Goal: Task Accomplishment & Management: Manage account settings

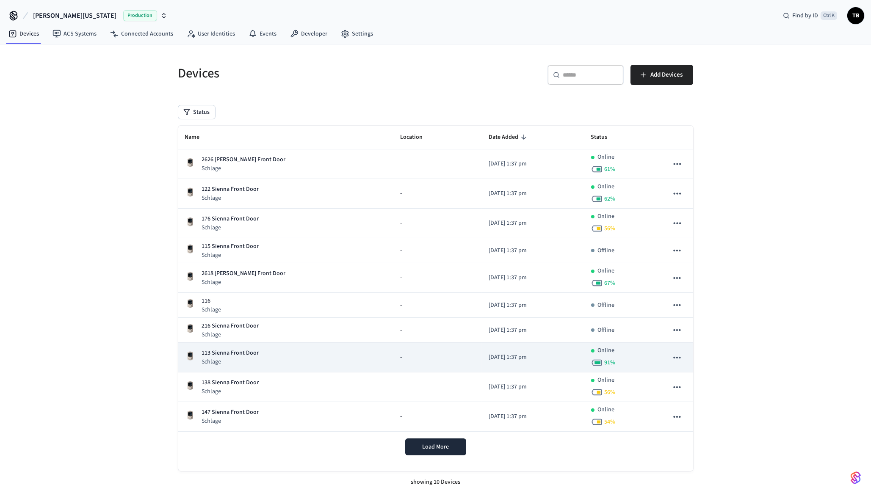
click at [236, 362] on p "Schlage" at bounding box center [230, 362] width 57 height 8
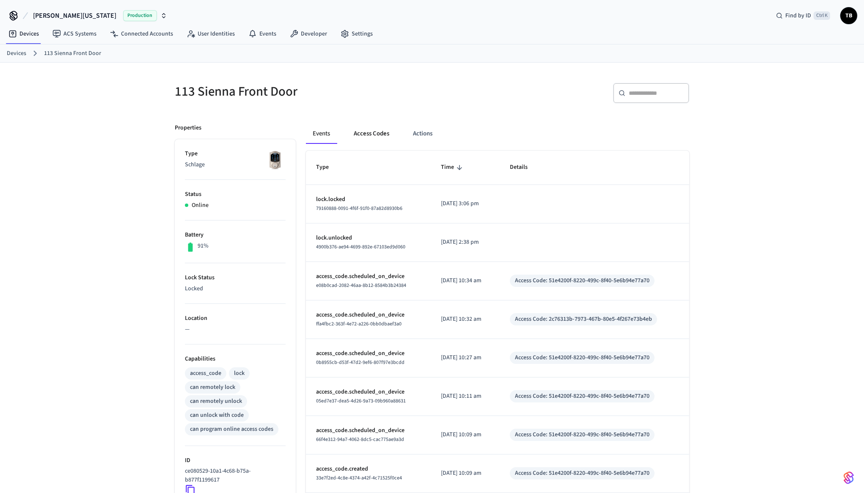
click at [369, 131] on button "Access Codes" at bounding box center [371, 134] width 49 height 20
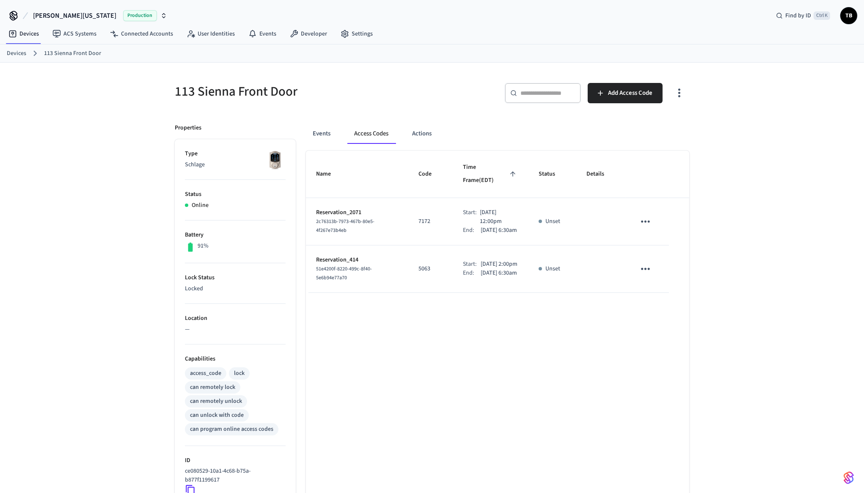
click at [492, 277] on p "[DATE] 6:30am" at bounding box center [499, 273] width 36 height 9
click at [504, 269] on p "[DATE] 6:30am" at bounding box center [499, 273] width 36 height 9
click at [488, 269] on p "[DATE] 6:30am" at bounding box center [499, 273] width 36 height 9
click at [419, 268] on p "5063" at bounding box center [431, 268] width 24 height 9
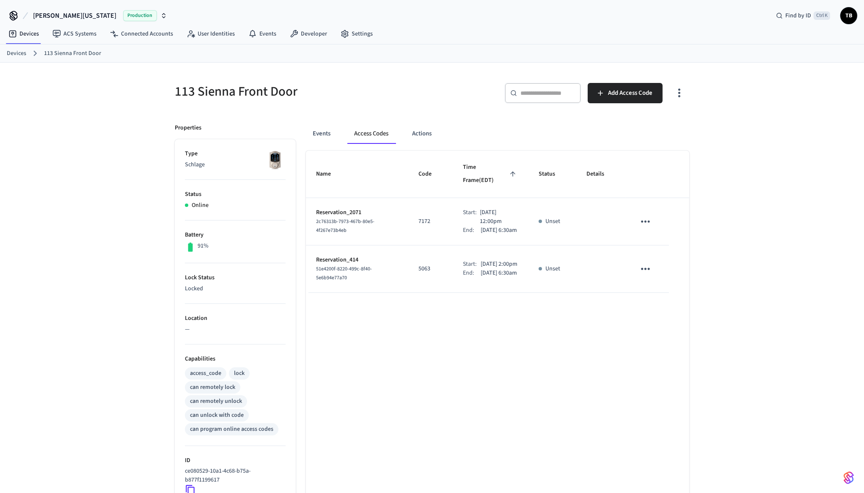
click at [534, 301] on div "Name Code Time Frame (EDT) Status Details Reservation_2071 2c76313b-7973-467b-8…" at bounding box center [497, 389] width 383 height 477
click at [480, 208] on p "[DATE] 12:00pm" at bounding box center [499, 217] width 38 height 18
click at [493, 208] on p "[DATE] 12:00pm" at bounding box center [499, 217] width 38 height 18
click at [481, 265] on p "[DATE] 2:00pm" at bounding box center [499, 264] width 37 height 9
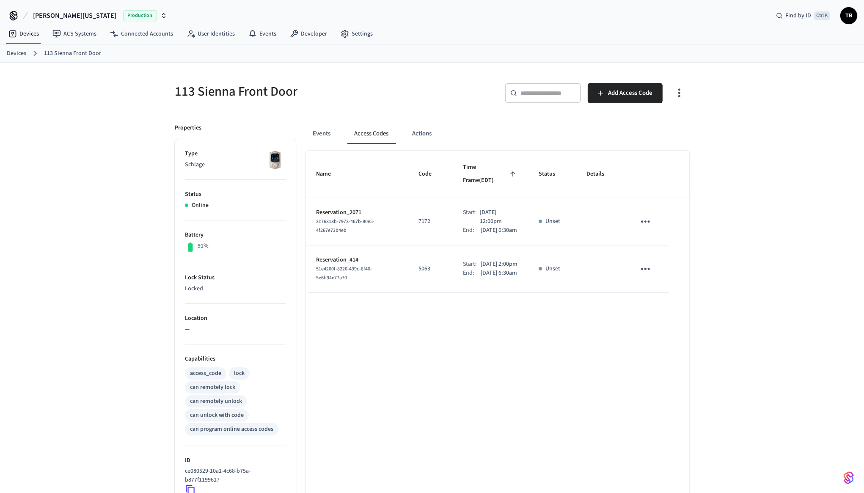
click at [481, 265] on p "[DATE] 2:00pm" at bounding box center [499, 264] width 37 height 9
click at [481, 264] on p "[DATE] 2:00pm" at bounding box center [499, 264] width 37 height 9
click at [481, 263] on p "[DATE] 2:00pm" at bounding box center [499, 264] width 37 height 9
click at [482, 278] on p "[DATE] 6:30am" at bounding box center [499, 273] width 36 height 9
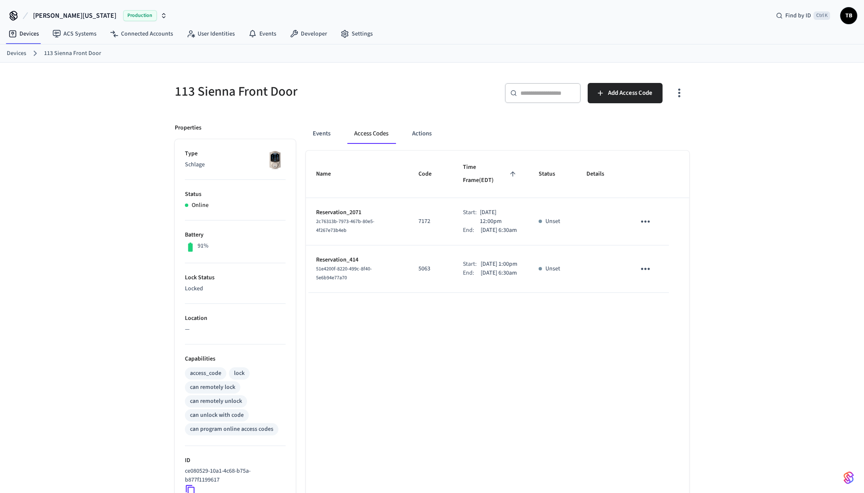
click at [481, 262] on p "[DATE] 1:00pm" at bounding box center [499, 264] width 37 height 9
click at [481, 278] on p "[DATE] 6:30am" at bounding box center [499, 273] width 36 height 9
click at [481, 265] on p "[DATE] 1:00pm" at bounding box center [499, 264] width 37 height 9
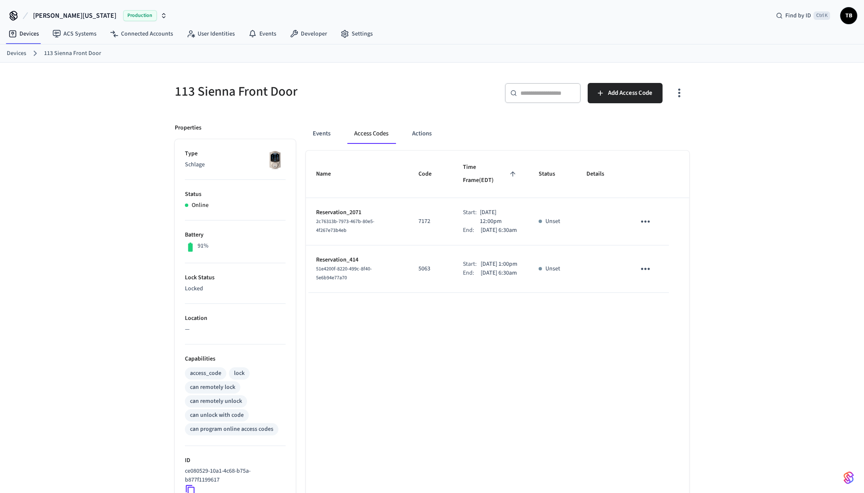
click at [481, 265] on p "[DATE] 1:00pm" at bounding box center [499, 264] width 37 height 9
click at [481, 264] on p "[DATE] 1:00pm" at bounding box center [499, 264] width 37 height 9
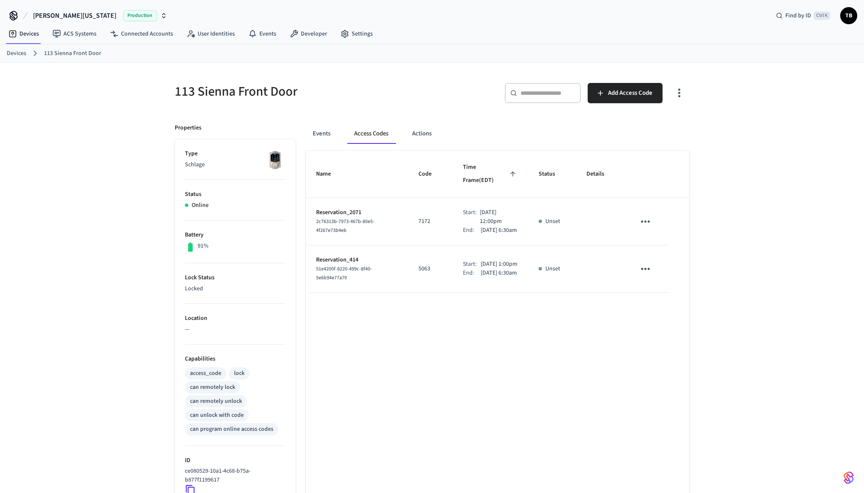
click at [559, 293] on td "Unset" at bounding box center [553, 268] width 48 height 47
click at [485, 264] on p "[DATE] 1:00pm" at bounding box center [499, 264] width 37 height 9
click at [516, 339] on div "Name Code Time Frame (EDT) Status Details Reservation_2071 2c76313b-7973-467b-8…" at bounding box center [497, 389] width 383 height 477
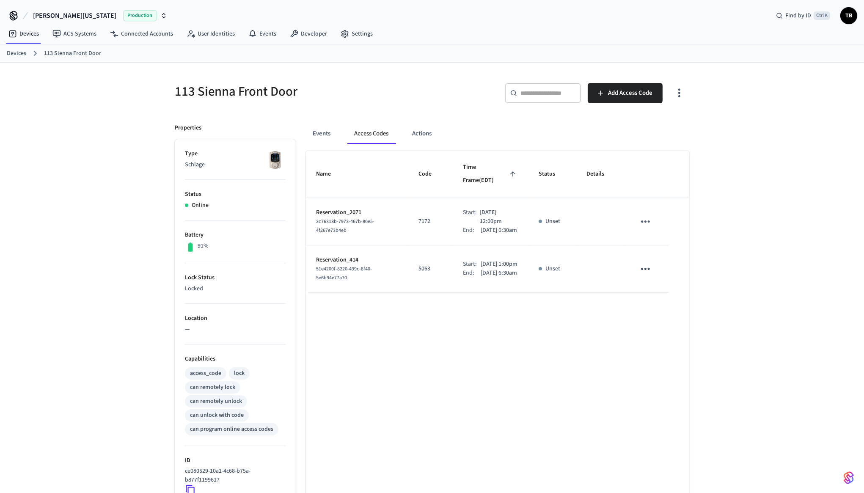
click at [675, 88] on icon "button" at bounding box center [679, 92] width 13 height 13
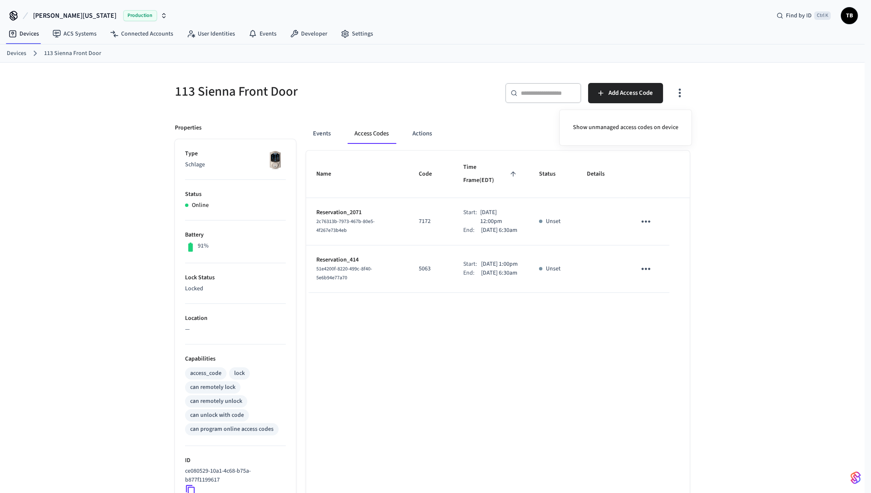
click at [577, 206] on div at bounding box center [435, 246] width 871 height 493
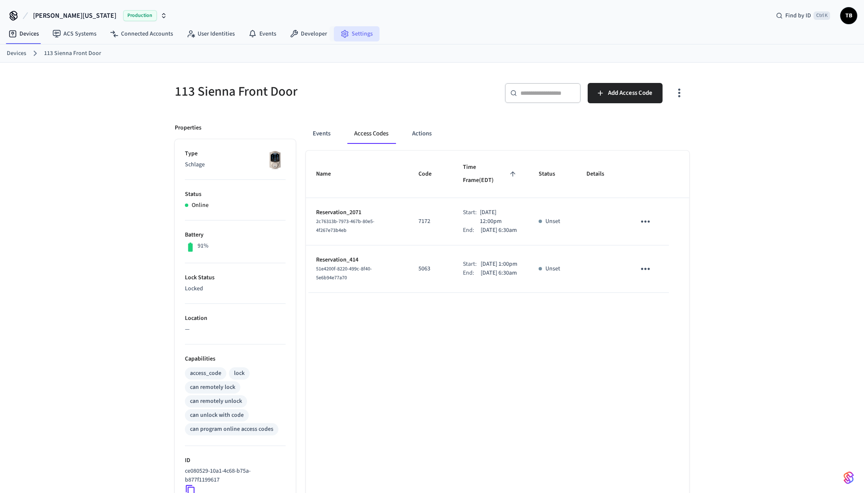
click at [354, 33] on link "Settings" at bounding box center [357, 33] width 46 height 15
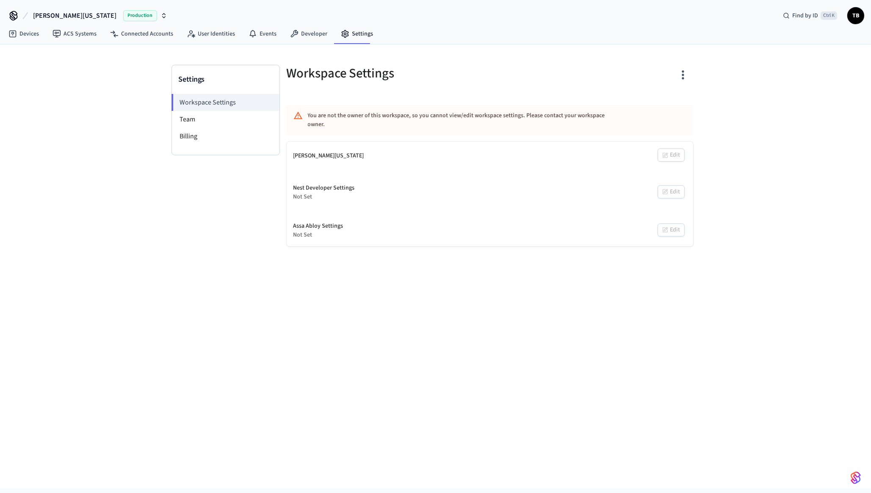
click at [684, 65] on button "button" at bounding box center [682, 75] width 20 height 34
click at [493, 68] on div at bounding box center [435, 246] width 871 height 493
click at [290, 34] on icon at bounding box center [294, 34] width 8 height 8
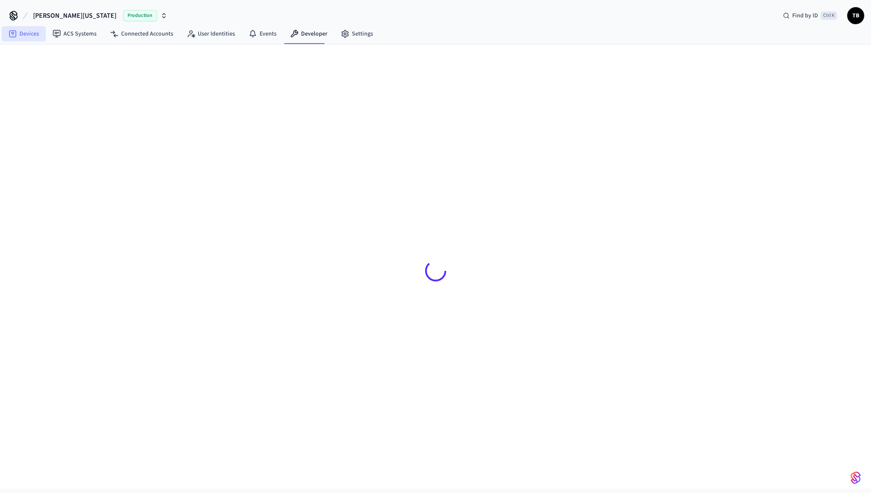
click at [19, 27] on link "Devices" at bounding box center [24, 33] width 44 height 15
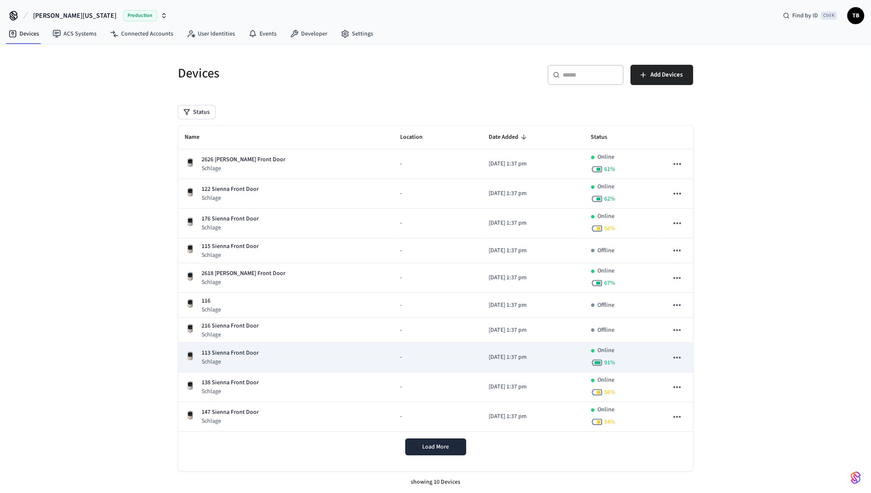
click at [250, 362] on p "Schlage" at bounding box center [230, 362] width 57 height 8
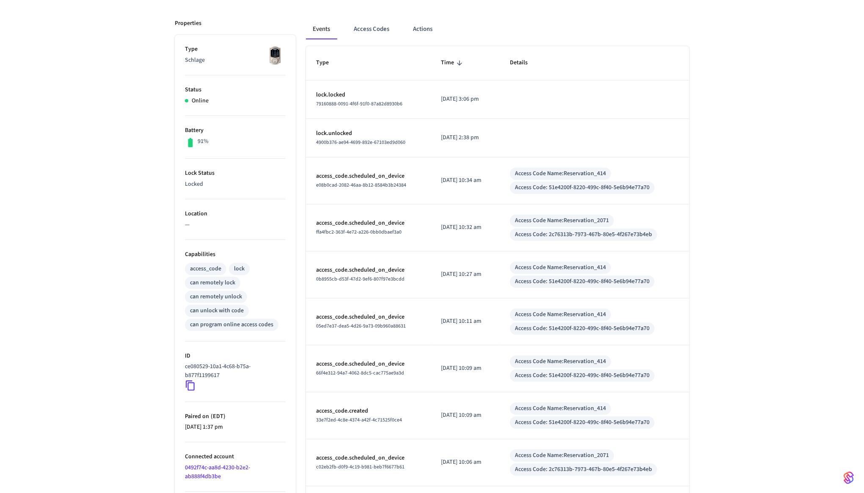
scroll to position [31, 0]
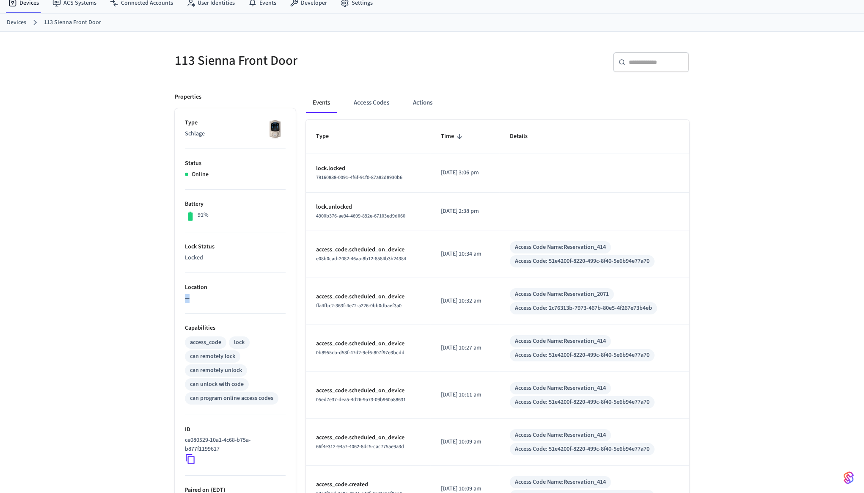
click at [188, 296] on p "—" at bounding box center [235, 298] width 101 height 9
click at [394, 174] on span "79160888-0091-4f6f-91f0-87a82d8930b6" at bounding box center [359, 177] width 86 height 7
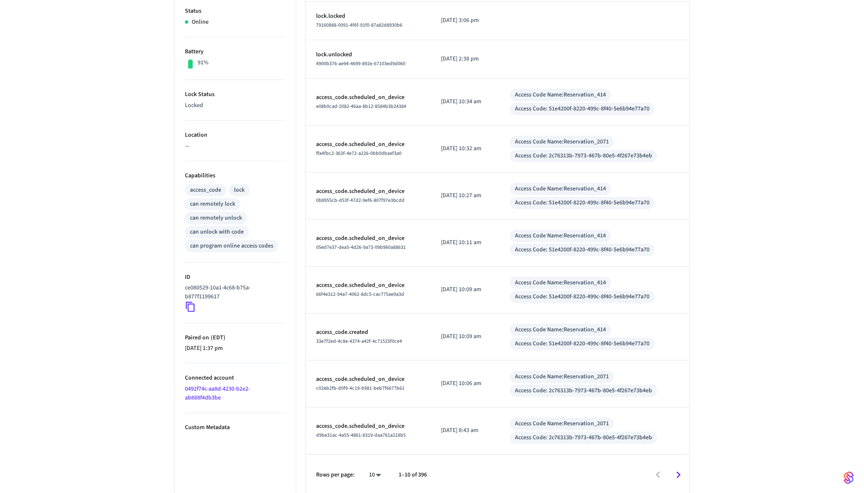
scroll to position [0, 0]
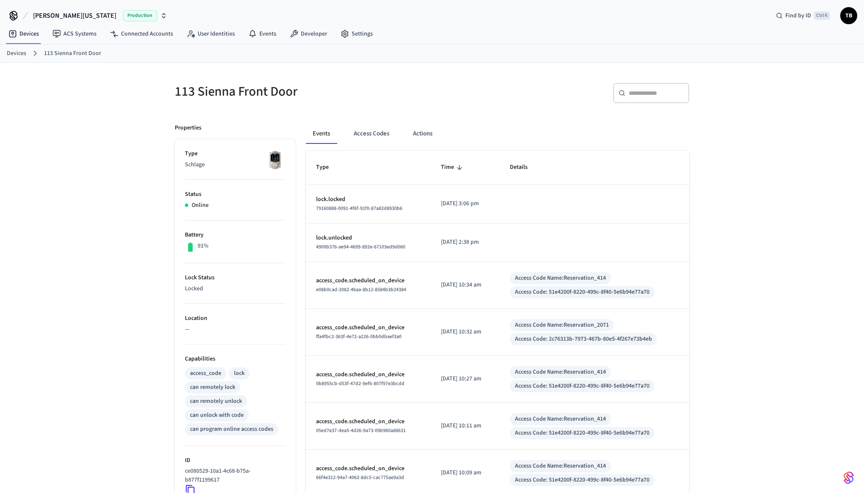
click at [453, 206] on p "[DATE] 3:06 pm" at bounding box center [465, 203] width 49 height 9
click at [387, 129] on button "Access Codes" at bounding box center [371, 134] width 49 height 20
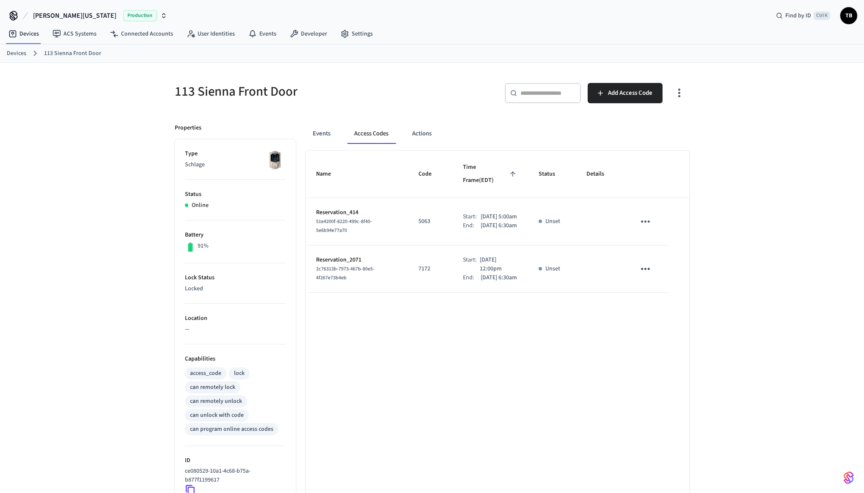
click at [481, 212] on p "[DATE] 5:00am" at bounding box center [499, 216] width 36 height 9
click at [552, 217] on p "Set" at bounding box center [549, 221] width 8 height 9
click at [568, 209] on td "Set" at bounding box center [553, 221] width 48 height 47
click at [489, 212] on p "[DATE] 3:00am" at bounding box center [499, 216] width 36 height 9
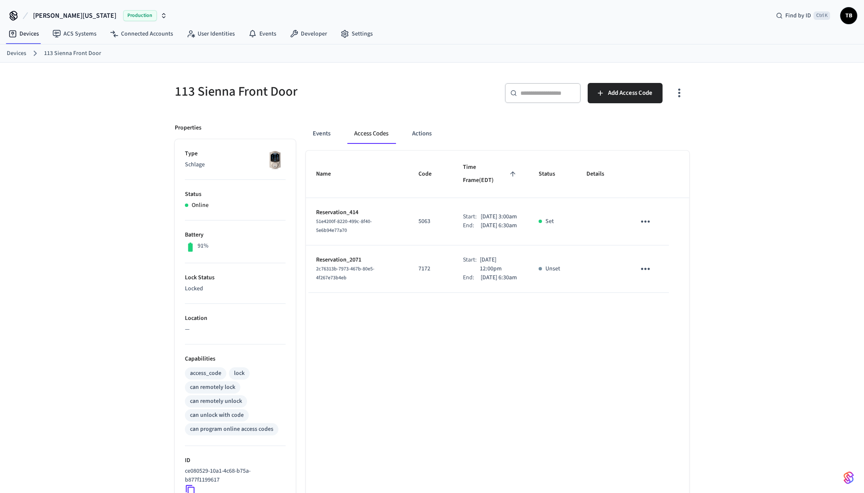
click at [488, 212] on p "[DATE] 3:00am" at bounding box center [499, 216] width 36 height 9
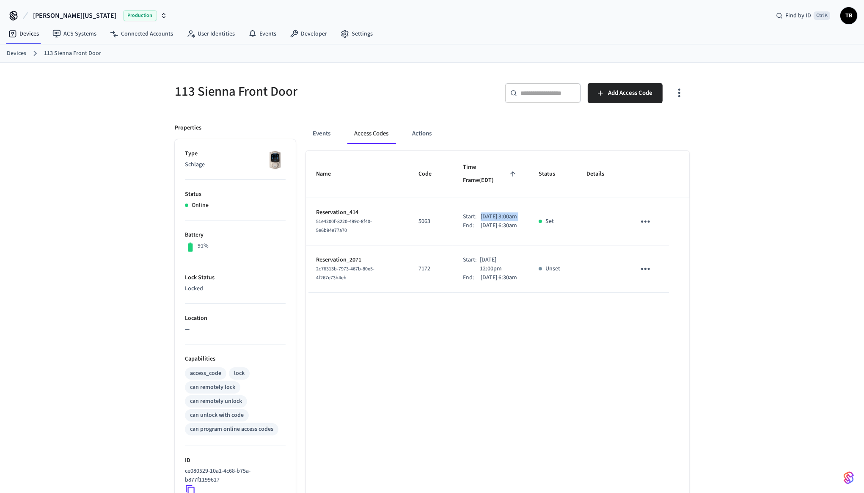
click at [488, 212] on p "[DATE] 3:00am" at bounding box center [499, 216] width 36 height 9
drag, startPoint x: 471, startPoint y: 207, endPoint x: 489, endPoint y: 206, distance: 18.6
click at [489, 212] on p "[DATE] 3:00am" at bounding box center [499, 216] width 36 height 9
click at [490, 212] on p "[DATE] 3:00am" at bounding box center [499, 216] width 36 height 9
drag, startPoint x: 490, startPoint y: 206, endPoint x: 470, endPoint y: 206, distance: 20.3
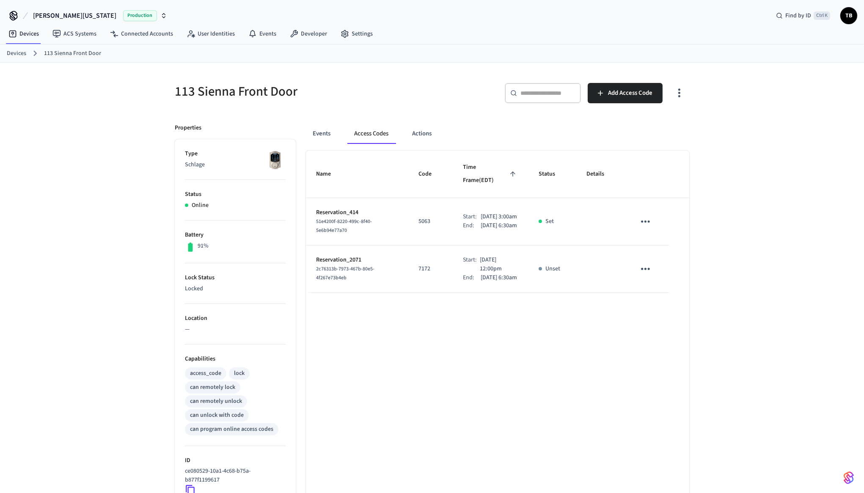
click at [481, 212] on p "[DATE] 3:00am" at bounding box center [499, 216] width 36 height 9
click at [469, 212] on div "Start:" at bounding box center [472, 216] width 18 height 9
drag, startPoint x: 478, startPoint y: 202, endPoint x: 487, endPoint y: 201, distance: 9.3
click at [487, 212] on div "Start: [DATE] 3:00am" at bounding box center [490, 216] width 55 height 9
click at [482, 212] on p "[DATE] 3:00am" at bounding box center [499, 216] width 36 height 9
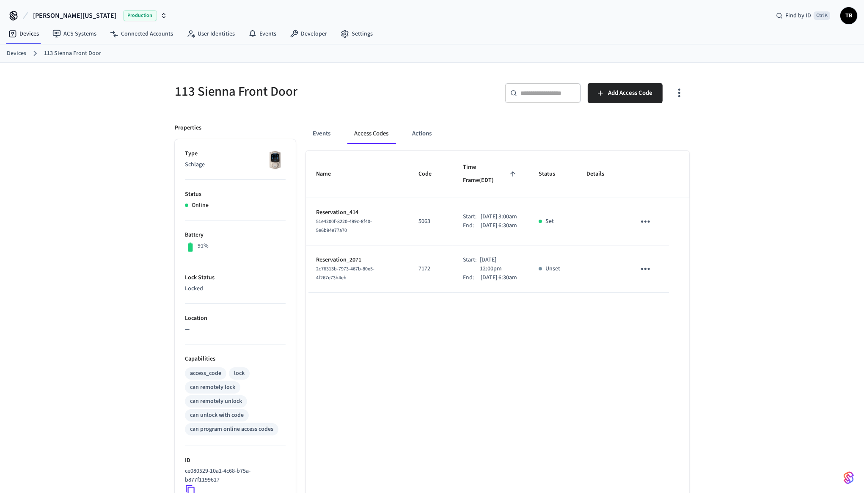
click at [482, 212] on p "[DATE] 3:00am" at bounding box center [499, 216] width 36 height 9
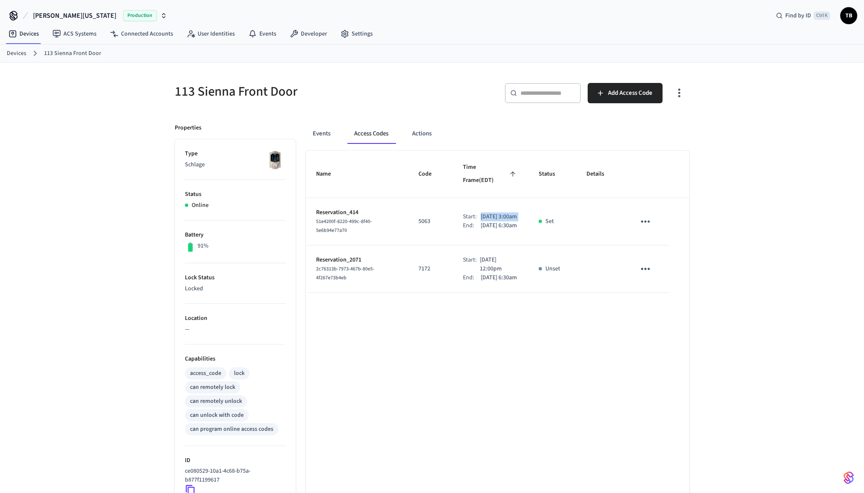
click at [481, 212] on p "[DATE] 3:00am" at bounding box center [499, 216] width 36 height 9
drag, startPoint x: 471, startPoint y: 208, endPoint x: 488, endPoint y: 206, distance: 17.1
click at [488, 212] on p "[DATE] 3:00am" at bounding box center [499, 216] width 36 height 9
click at [417, 345] on div "Name Code Time Frame (EDT) Status Details Reservation_414 51e4200f-8220-499c-8f…" at bounding box center [497, 389] width 383 height 477
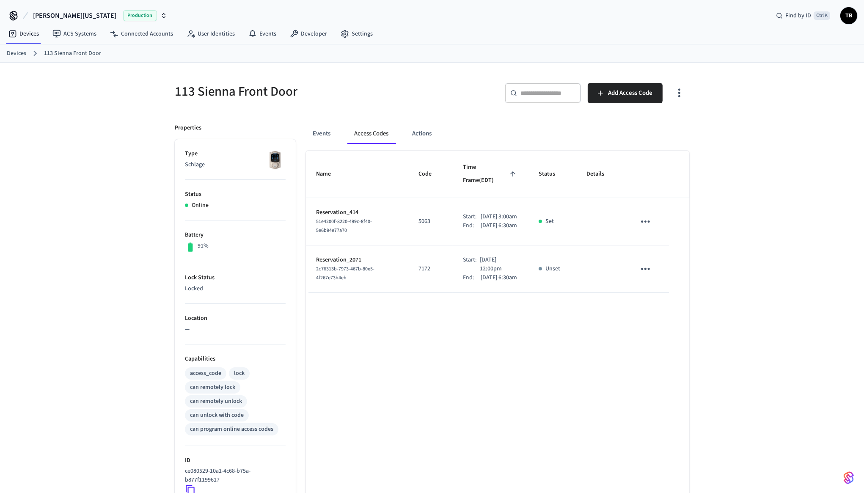
click at [481, 212] on p "[DATE] 3:00am" at bounding box center [499, 216] width 36 height 9
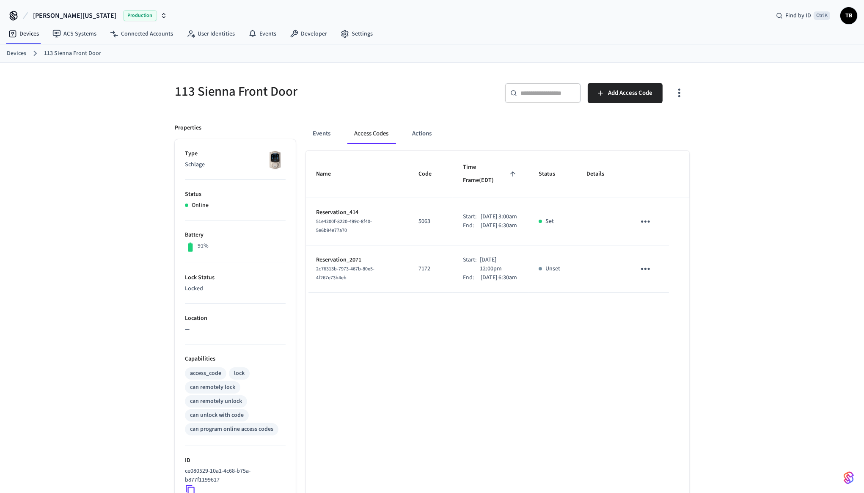
click at [419, 217] on p "5063" at bounding box center [431, 221] width 24 height 9
click at [484, 212] on p "[DATE] 3:00am" at bounding box center [499, 216] width 36 height 9
click at [490, 212] on p "[DATE] 3:00am" at bounding box center [499, 216] width 36 height 9
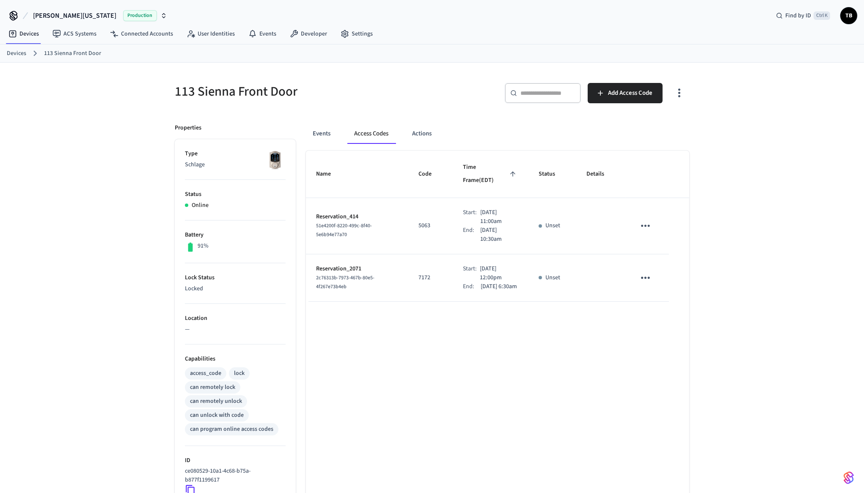
click at [480, 208] on p "[DATE] 11:00am" at bounding box center [499, 217] width 38 height 18
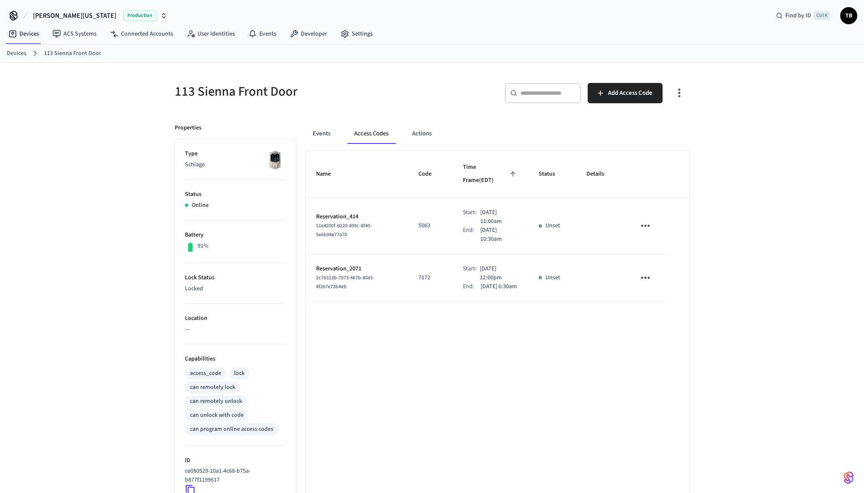
click at [480, 208] on p "[DATE] 11:00am" at bounding box center [499, 217] width 38 height 18
click at [481, 208] on p "[DATE] 11:00am" at bounding box center [499, 217] width 38 height 18
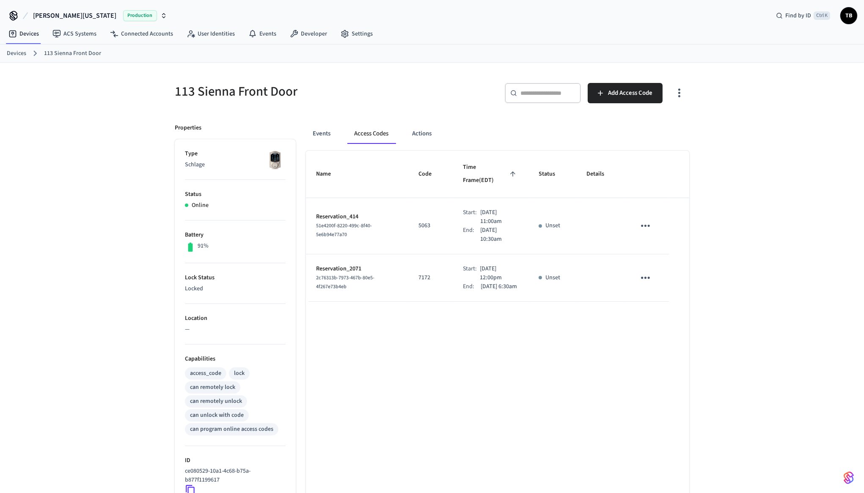
click at [552, 220] on td "Unset" at bounding box center [553, 226] width 48 height 56
click at [540, 221] on td "Unset" at bounding box center [553, 226] width 48 height 56
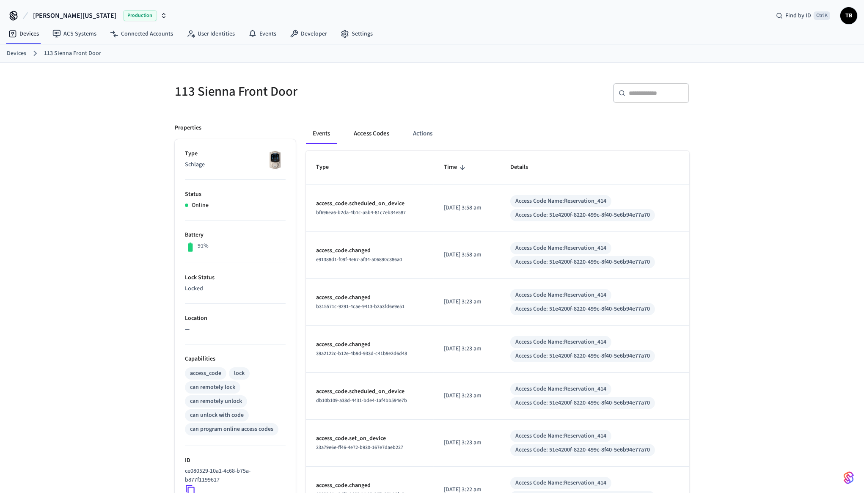
click at [370, 135] on button "Access Codes" at bounding box center [371, 134] width 49 height 20
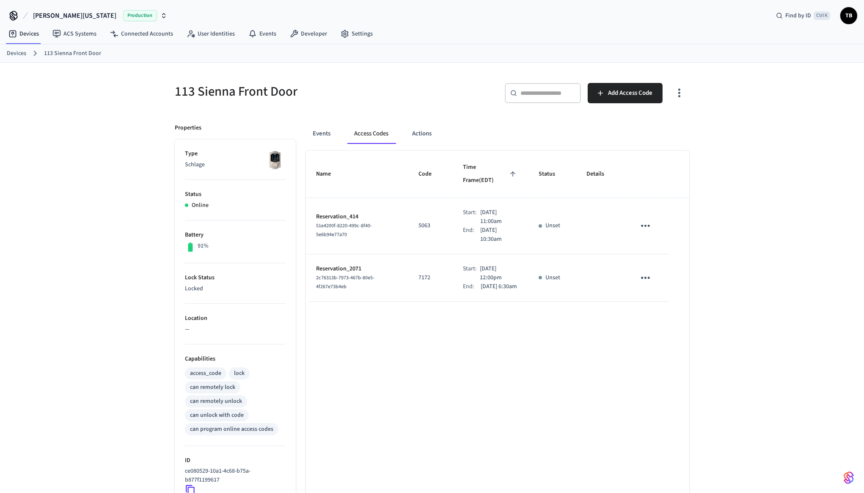
click at [508, 226] on p "[DATE] 10:30am" at bounding box center [499, 235] width 38 height 18
click at [520, 218] on td "Start: Sep 26th 2025 11:00am End: Sep 28th 2025 10:30am" at bounding box center [490, 226] width 75 height 56
click at [488, 209] on p "[DATE] 11:00am" at bounding box center [499, 217] width 38 height 18
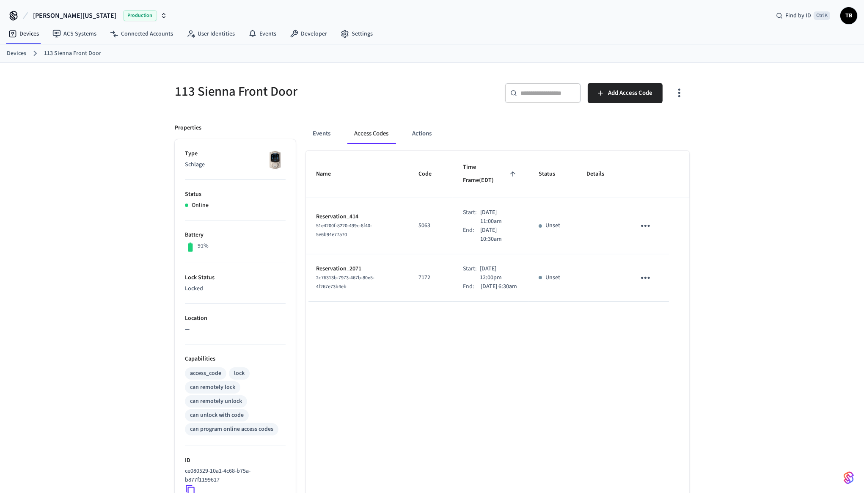
click at [488, 209] on p "[DATE] 11:00am" at bounding box center [499, 217] width 38 height 18
click at [650, 219] on icon "sticky table" at bounding box center [645, 225] width 13 height 13
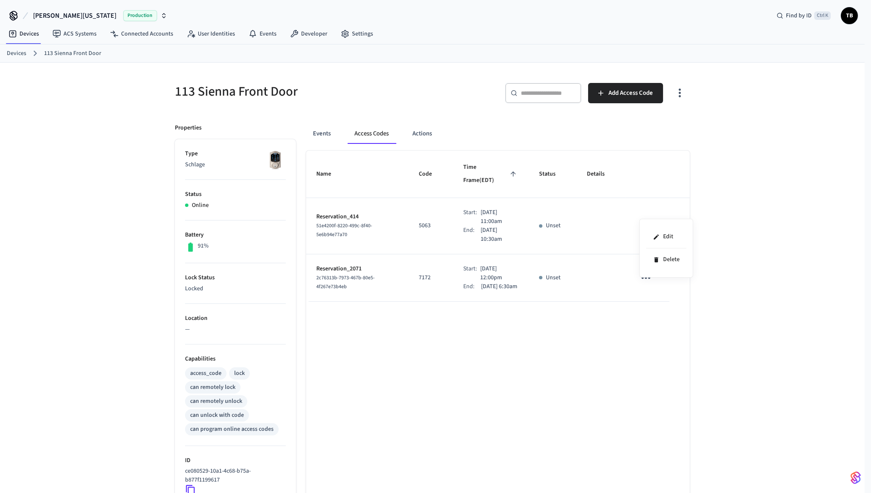
click at [643, 210] on div at bounding box center [435, 246] width 871 height 493
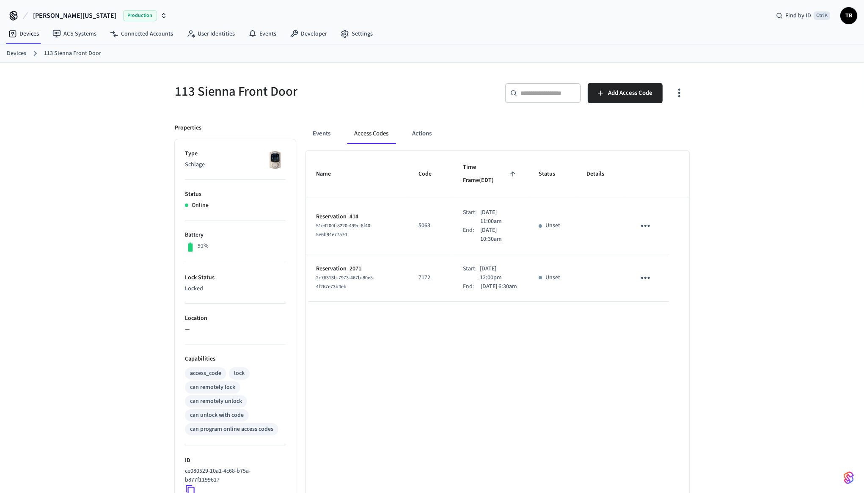
click at [643, 219] on icon "sticky table" at bounding box center [645, 225] width 13 height 13
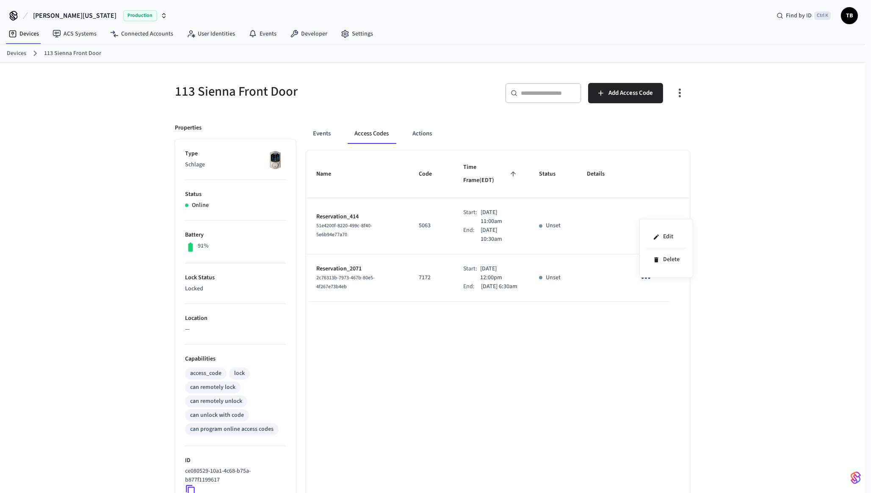
click at [681, 194] on div at bounding box center [435, 246] width 871 height 493
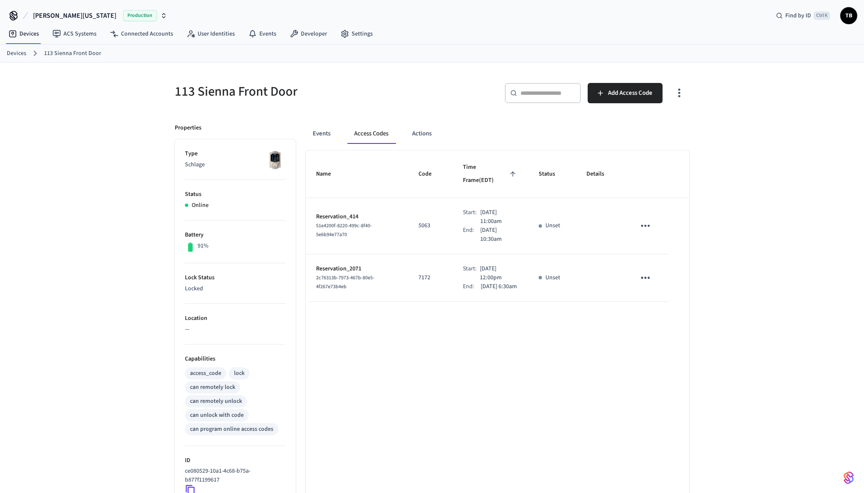
click at [480, 211] on p "[DATE] 11:00am" at bounding box center [499, 217] width 38 height 18
click at [484, 208] on p "[DATE] 11:00am" at bounding box center [499, 217] width 38 height 18
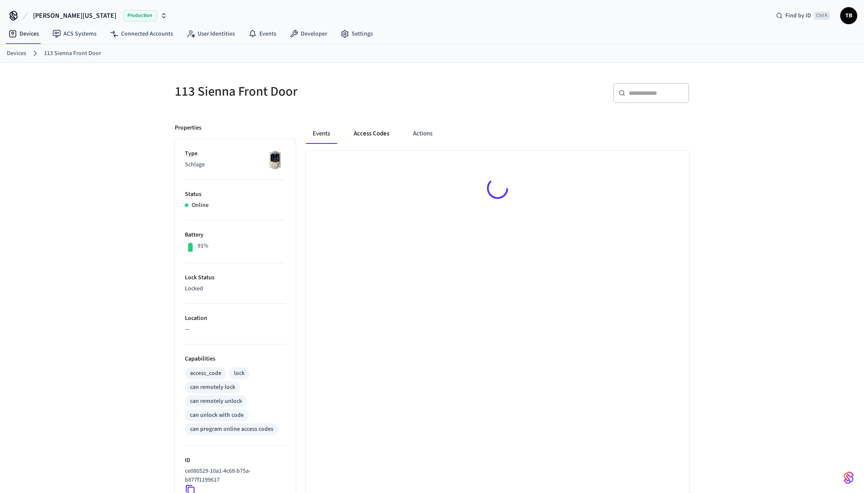
click at [379, 135] on button "Access Codes" at bounding box center [371, 134] width 49 height 20
click at [330, 141] on button "Events" at bounding box center [321, 134] width 31 height 20
click at [395, 97] on h5 "113 Sienna Front Door" at bounding box center [301, 91] width 252 height 17
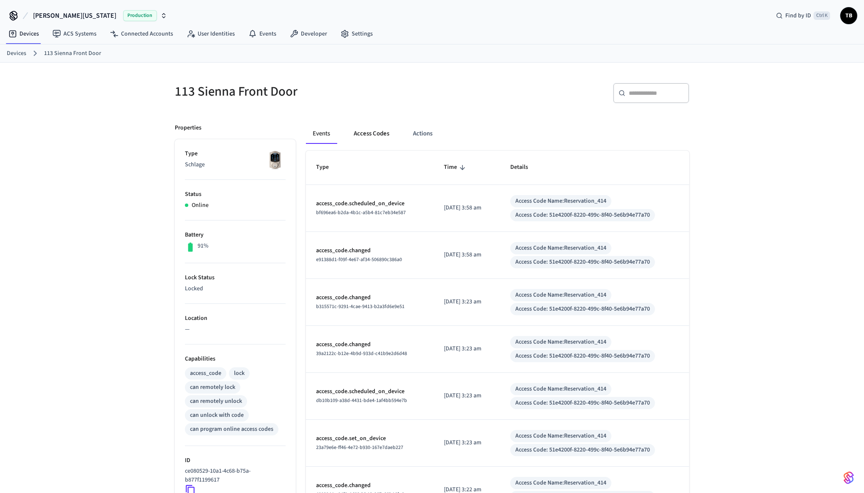
click at [387, 138] on button "Access Codes" at bounding box center [371, 134] width 49 height 20
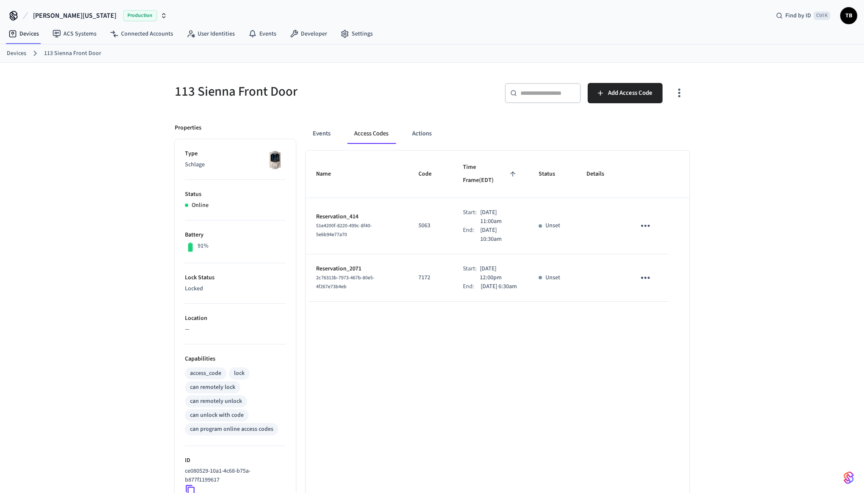
click at [488, 209] on p "[DATE] 11:00am" at bounding box center [499, 217] width 38 height 18
click at [468, 217] on div "End:" at bounding box center [471, 226] width 17 height 18
click at [545, 217] on div "Unset" at bounding box center [553, 221] width 28 height 9
click at [550, 217] on p "Unset" at bounding box center [552, 221] width 15 height 9
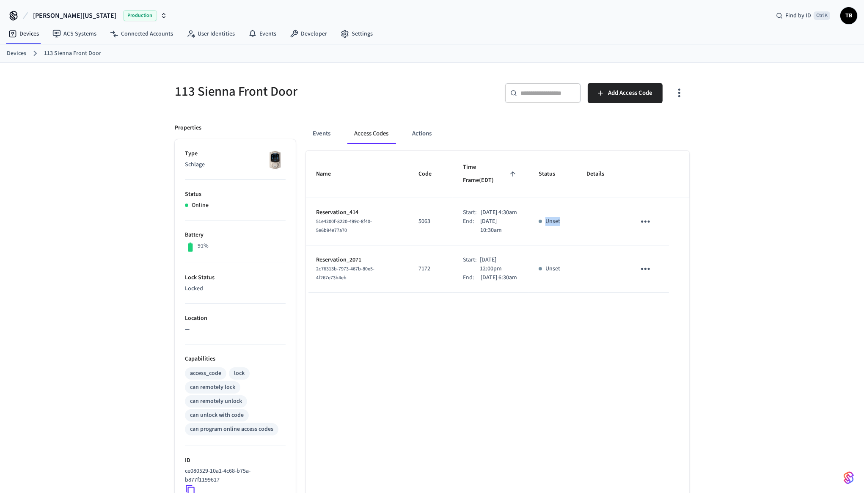
click at [550, 217] on p "Unset" at bounding box center [552, 221] width 15 height 9
click at [506, 406] on div "Name Code Time Frame (EDT) Status Details Reservation_414 51e4200f-8220-499c-8f…" at bounding box center [497, 389] width 383 height 477
click at [482, 217] on p "[DATE] 10:30am" at bounding box center [499, 226] width 38 height 18
click at [481, 208] on p "Sep 26th 2025 4:30am" at bounding box center [499, 212] width 36 height 9
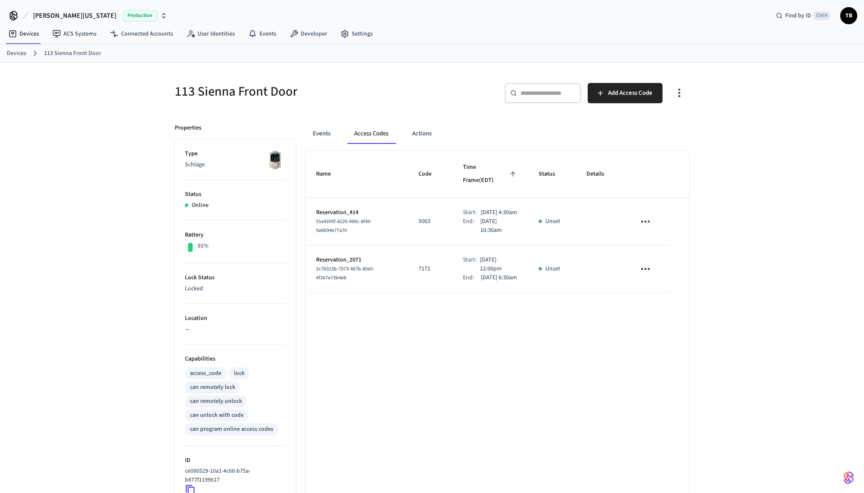
click at [481, 208] on p "Sep 26th 2025 4:30am" at bounding box center [499, 212] width 36 height 9
drag, startPoint x: 469, startPoint y: 203, endPoint x: 479, endPoint y: 207, distance: 11.0
click at [479, 208] on div "Start: Sep 26th 2025 4:30am" at bounding box center [490, 212] width 55 height 9
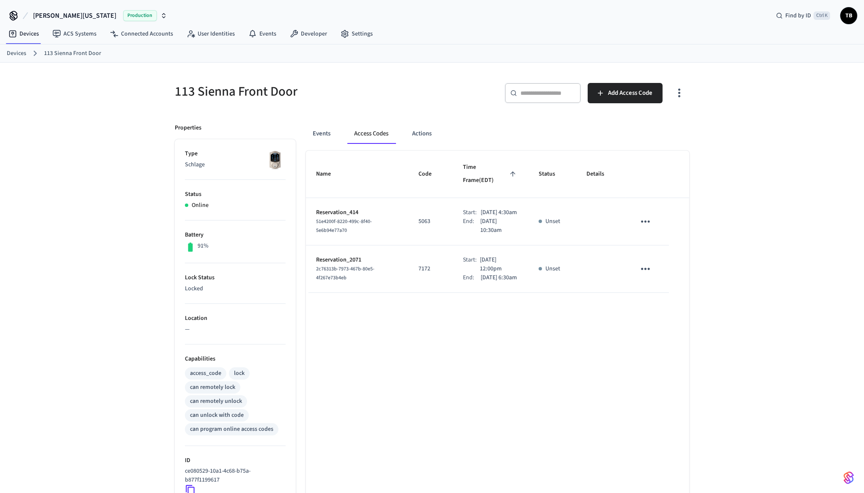
click at [481, 208] on p "Sep 26th 2025 4:30am" at bounding box center [499, 212] width 36 height 9
click at [460, 122] on div "Events Access Codes Actions Name Code Time Frame (EDT) Status Details Reservati…" at bounding box center [493, 370] width 394 height 514
click at [507, 373] on div "Name Code Time Frame (EDT) Status Details Reservation_414 51e4200f-8220-499c-8f…" at bounding box center [497, 389] width 383 height 477
